Goal: Information Seeking & Learning: Learn about a topic

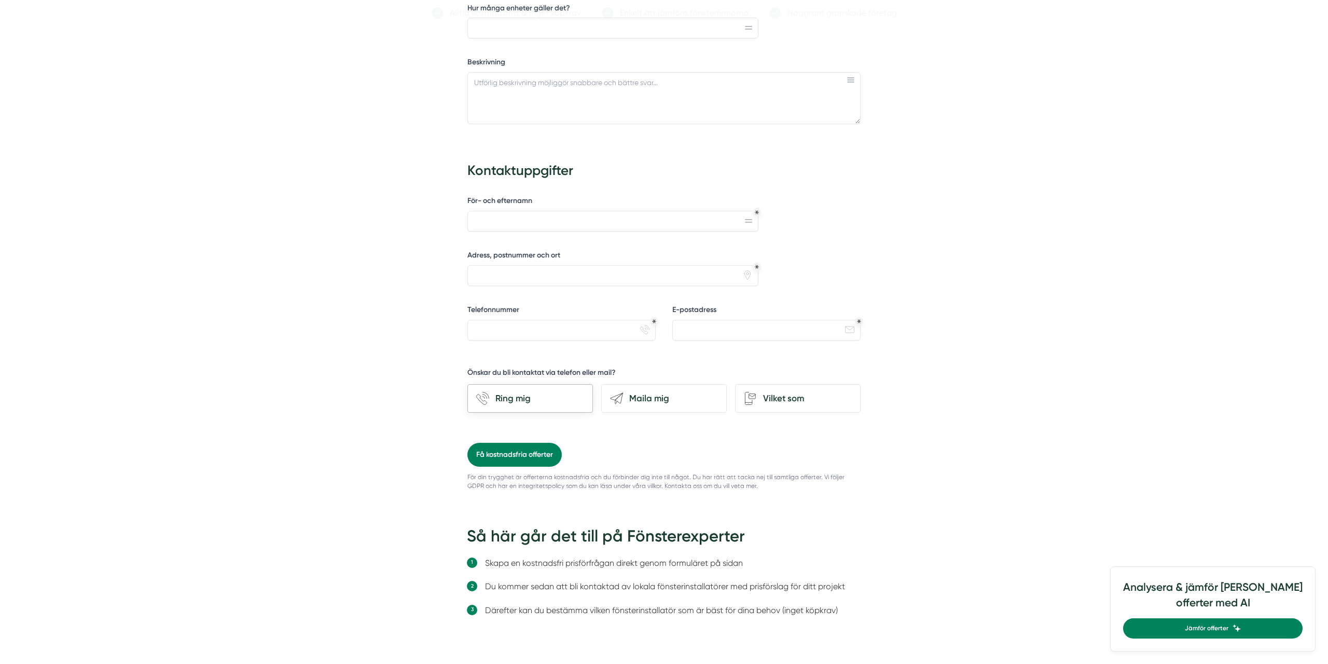
scroll to position [648, 0]
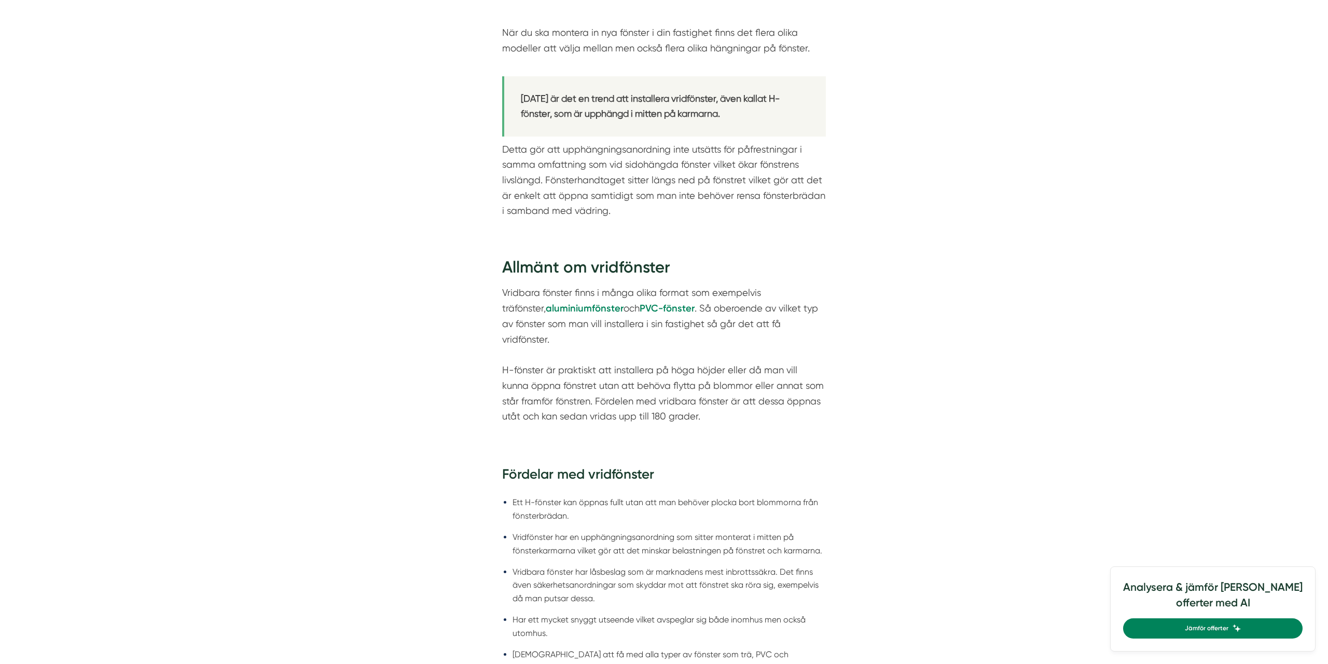
scroll to position [703, 0]
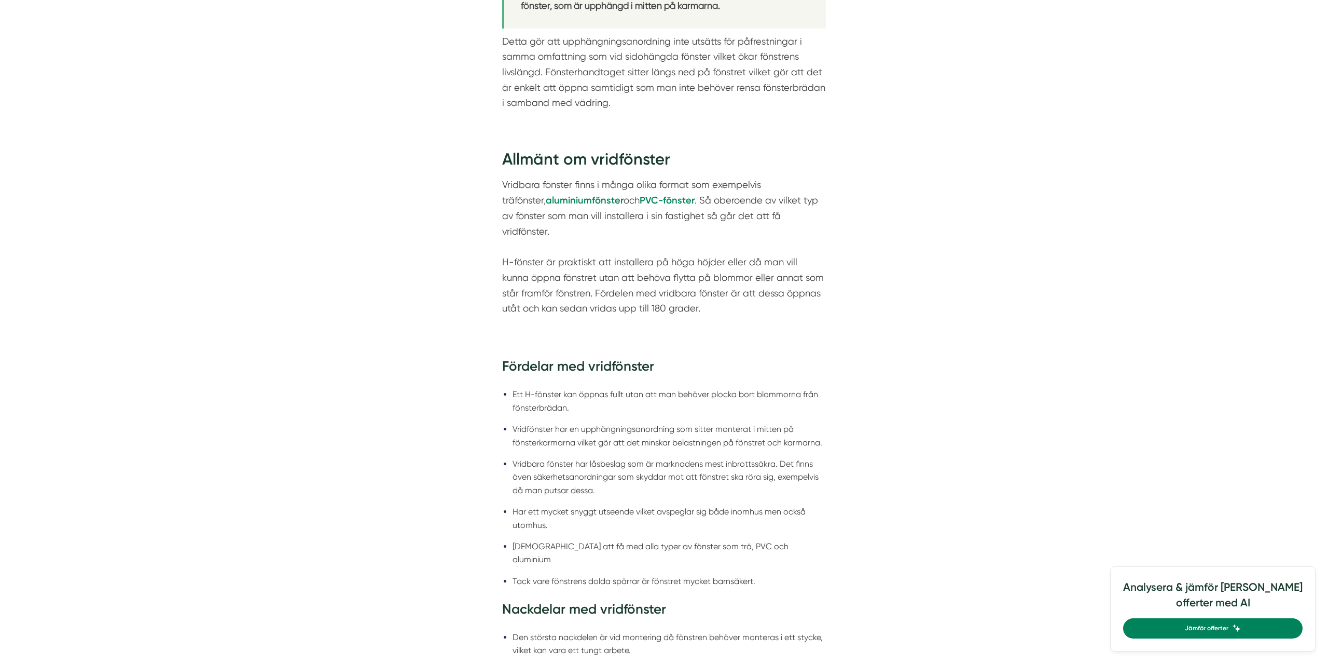
drag, startPoint x: 645, startPoint y: 233, endPoint x: 823, endPoint y: 221, distance: 178.4
click at [826, 221] on div "Allmänt om vridfönster Vridbara fönster finns i många olika format som exempelv…" at bounding box center [664, 409] width 374 height 554
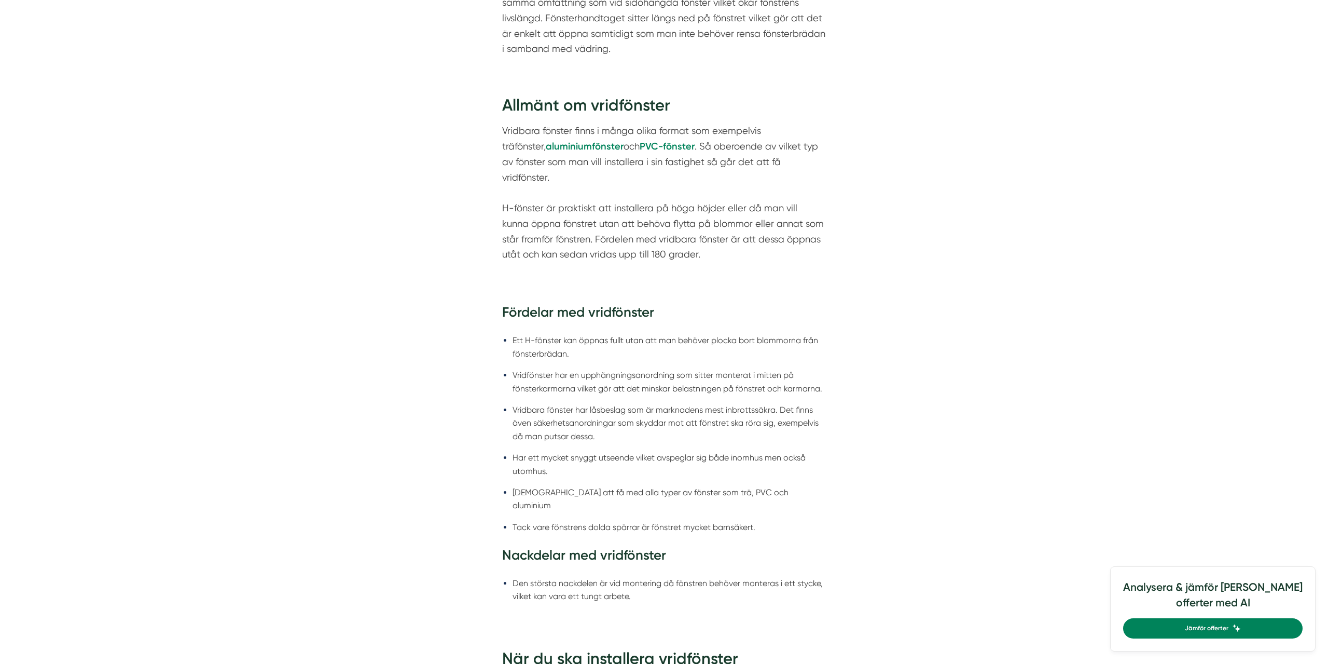
drag, startPoint x: 689, startPoint y: 248, endPoint x: 500, endPoint y: 184, distance: 199.2
click at [501, 185] on div "Allmänt om vridfönster Vridbara fönster finns i många olika format som exempelv…" at bounding box center [664, 355] width 374 height 554
drag, startPoint x: 503, startPoint y: 190, endPoint x: 703, endPoint y: 237, distance: 205.3
click at [703, 237] on p "Vridbara fönster finns i många olika format som exempelvis träfönster, aluminiu…" at bounding box center [664, 192] width 324 height 139
drag, startPoint x: 703, startPoint y: 237, endPoint x: 528, endPoint y: 199, distance: 178.5
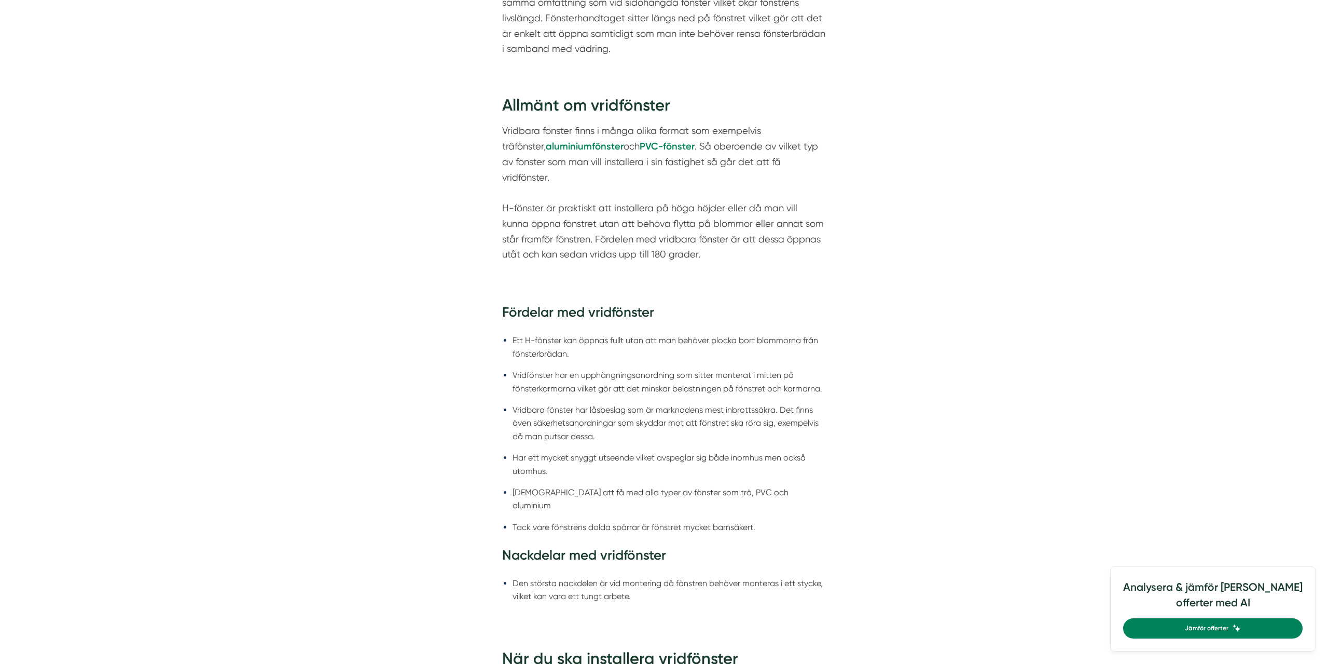
click at [528, 199] on p "Vridbara fönster finns i många olika format som exempelvis träfönster, aluminiu…" at bounding box center [664, 192] width 324 height 139
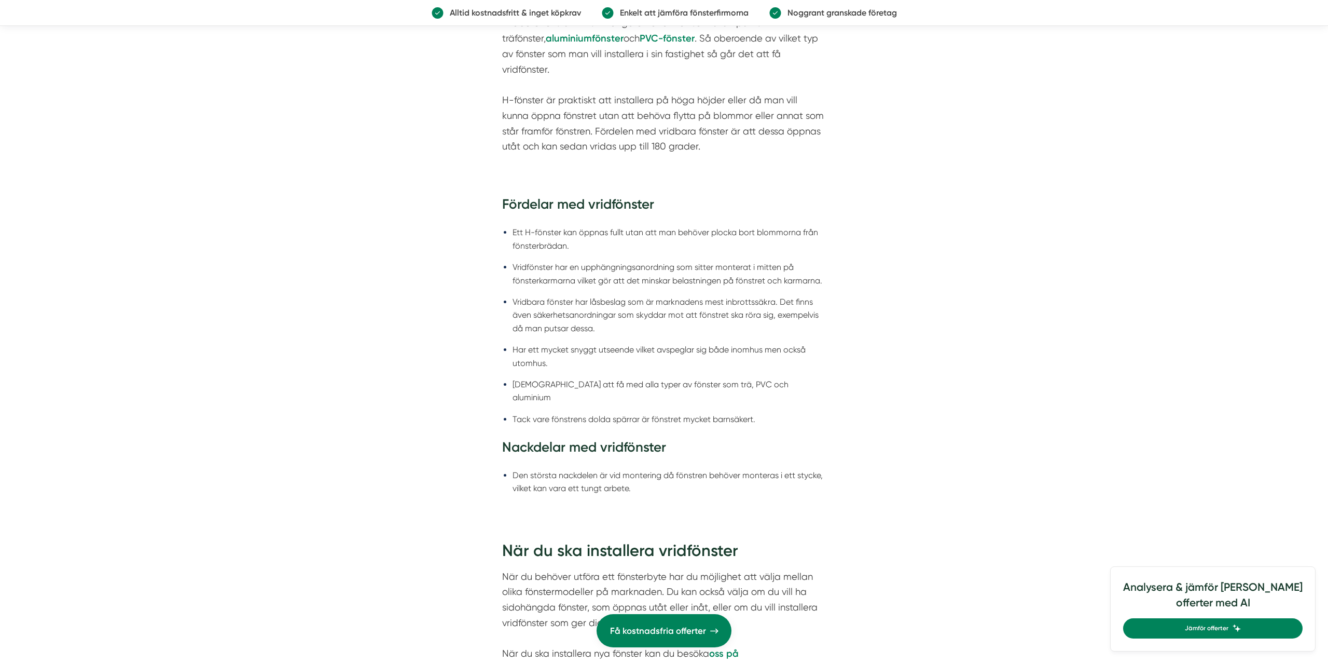
scroll to position [972, 0]
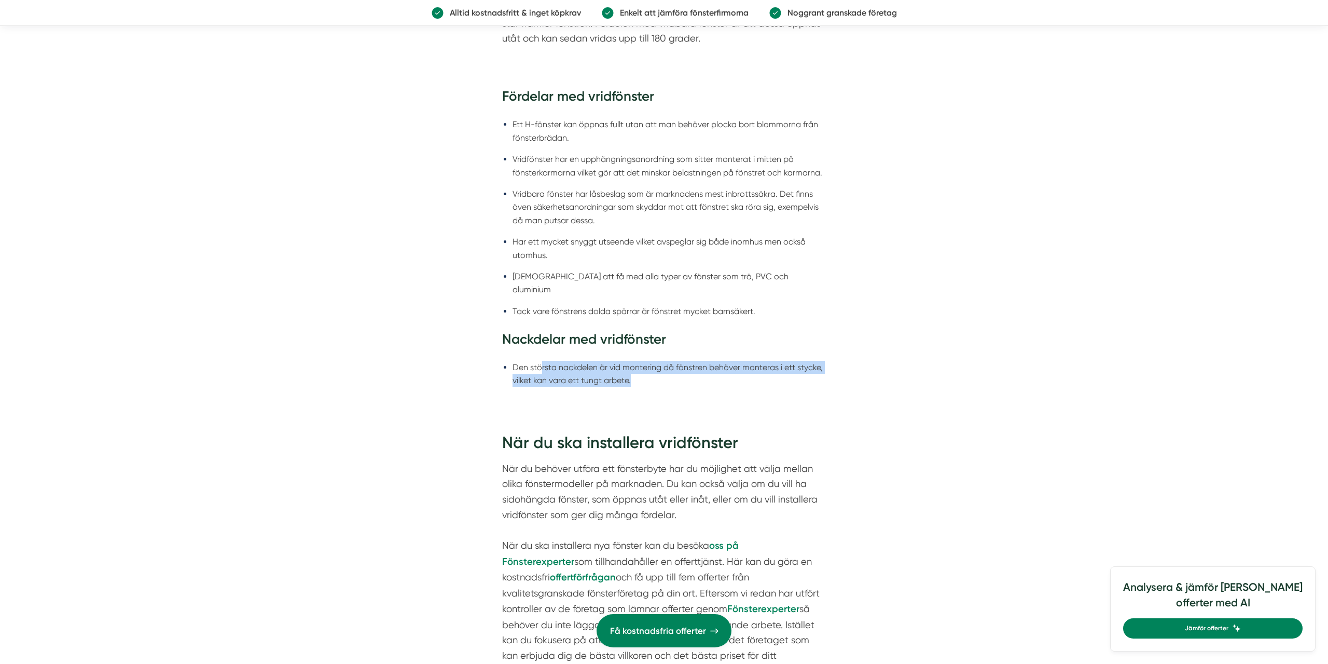
drag, startPoint x: 542, startPoint y: 343, endPoint x: 792, endPoint y: 349, distance: 250.7
click at [792, 361] on li "Den största nackdelen är vid montering då fönstren behöver monteras i ett styck…" at bounding box center [669, 374] width 313 height 26
drag, startPoint x: 742, startPoint y: 352, endPoint x: 730, endPoint y: 352, distance: 12.5
click at [742, 361] on li "Den största nackdelen är vid montering då fönstren behöver monteras i ett styck…" at bounding box center [669, 374] width 313 height 26
drag, startPoint x: 610, startPoint y: 346, endPoint x: 513, endPoint y: 337, distance: 98.0
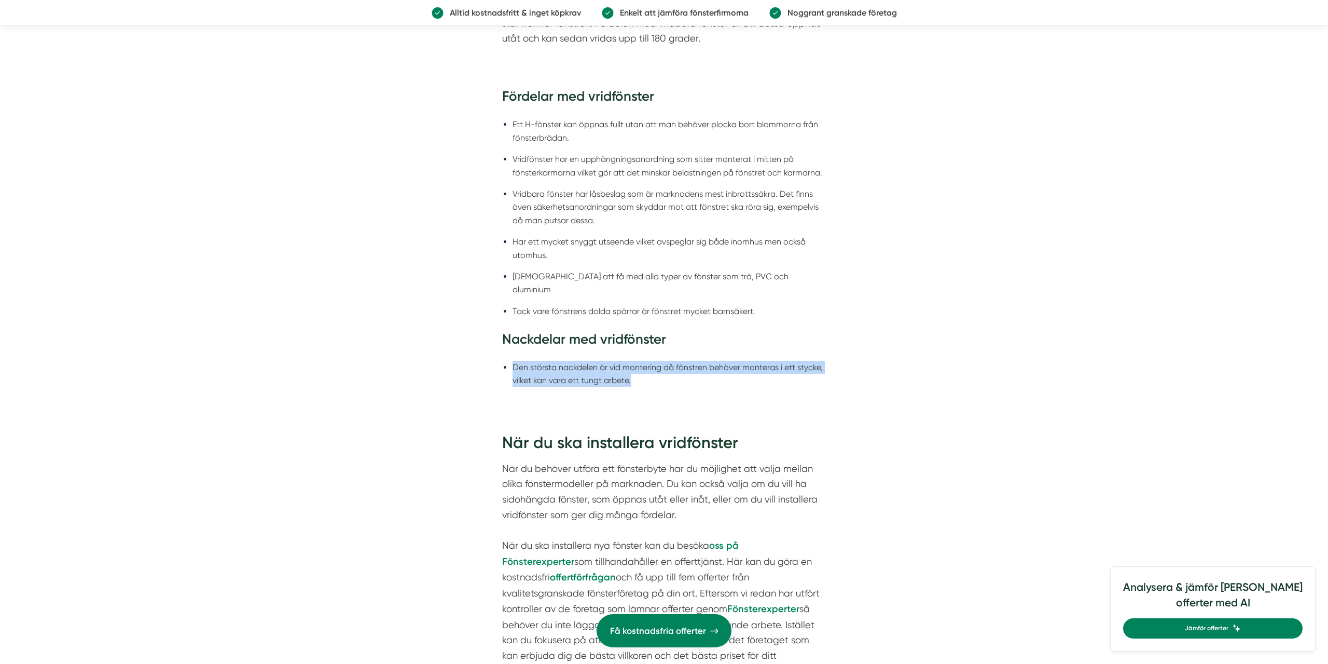
click at [513, 361] on li "Den största nackdelen är vid montering då fönstren behöver monteras i ett styck…" at bounding box center [669, 374] width 313 height 26
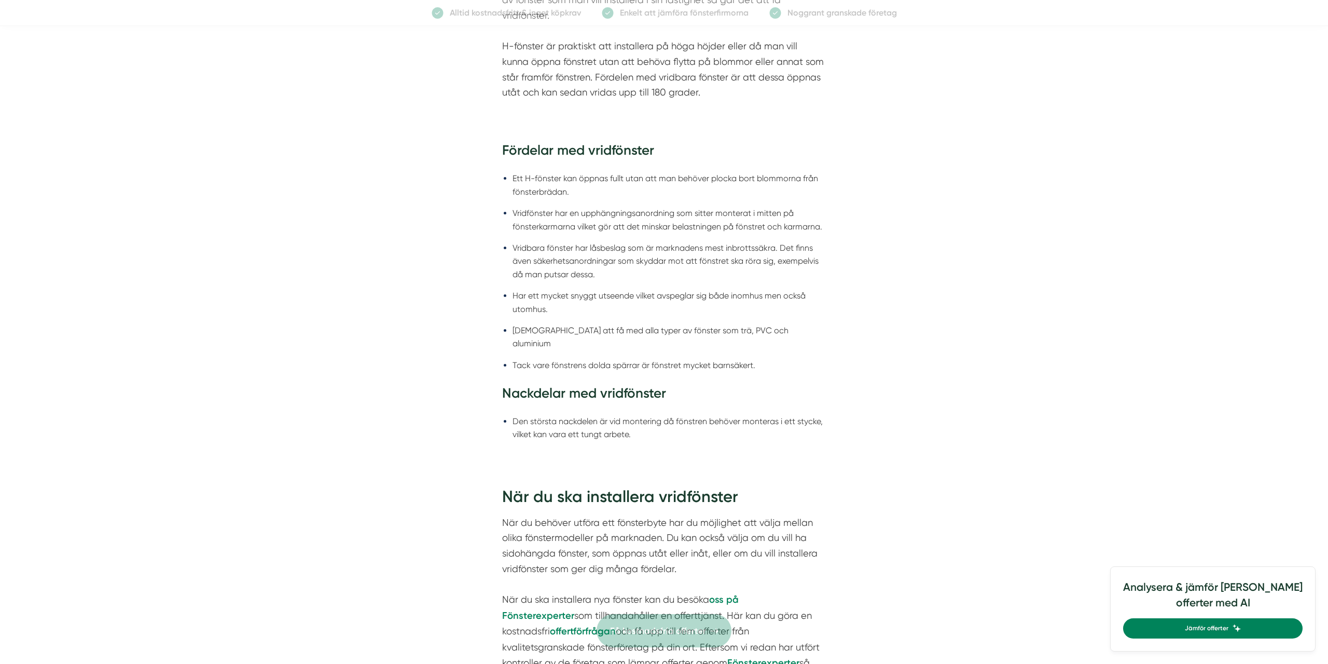
scroll to position [1188, 0]
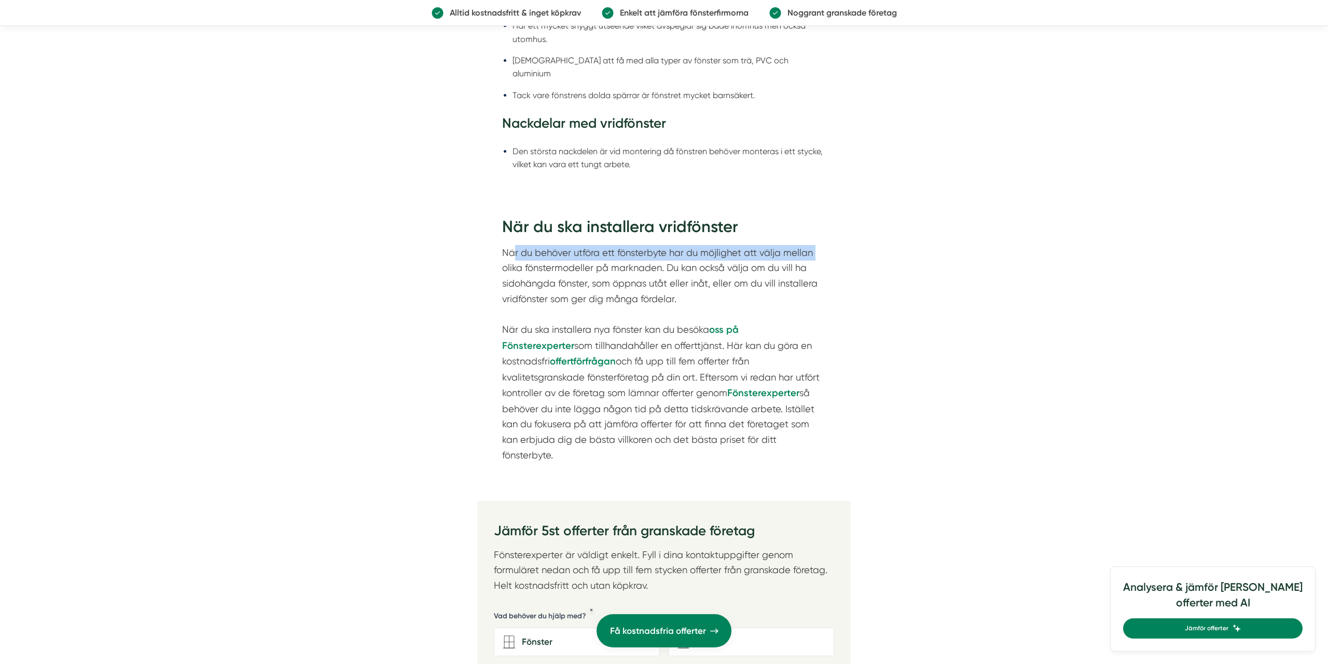
drag, startPoint x: 515, startPoint y: 224, endPoint x: 817, endPoint y: 223, distance: 302.0
click at [817, 245] on p "När du behöver utföra ett fönsterbyte har du möjlighet att välja mellan olika f…" at bounding box center [664, 354] width 324 height 218
click at [814, 245] on p "När du behöver utföra ett fönsterbyte har du möjlighet att välja mellan olika f…" at bounding box center [664, 354] width 324 height 218
drag, startPoint x: 616, startPoint y: 219, endPoint x: 801, endPoint y: 228, distance: 184.4
click at [801, 228] on div "När du ska installera vridfönster När du behöver utföra ett fönsterbyte har du …" at bounding box center [664, 338] width 324 height 247
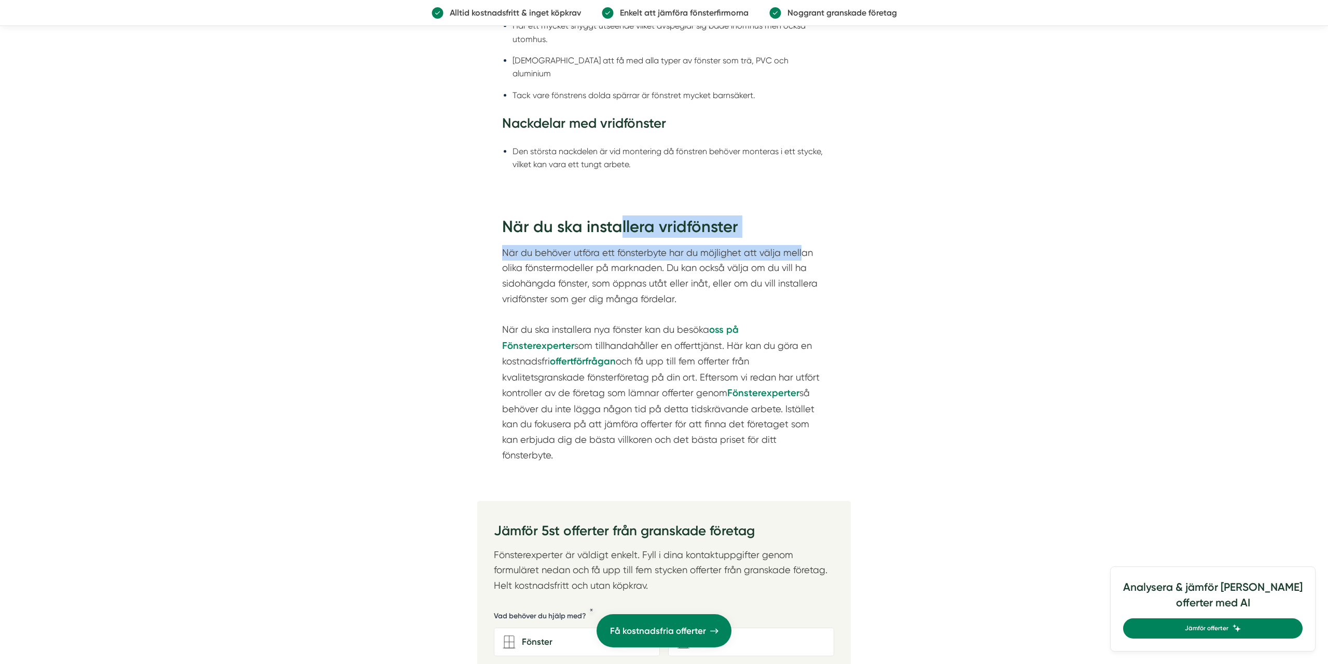
drag, startPoint x: 801, startPoint y: 228, endPoint x: 795, endPoint y: 234, distance: 8.1
click at [801, 245] on p "När du behöver utföra ett fönsterbyte har du möjlighet att välja mellan olika f…" at bounding box center [664, 354] width 324 height 218
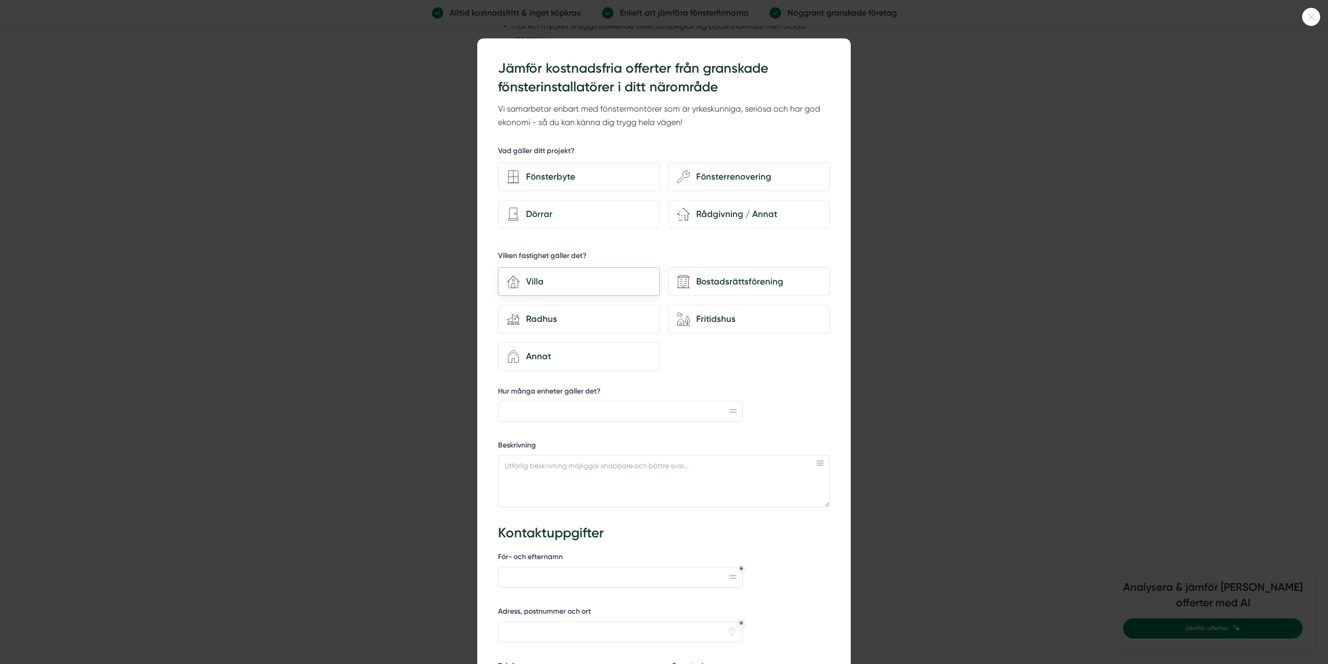
scroll to position [1566, 0]
drag, startPoint x: 419, startPoint y: 243, endPoint x: 407, endPoint y: 196, distance: 48.7
click at [419, 233] on div at bounding box center [664, 332] width 1328 height 664
